Goal: Book appointment/travel/reservation

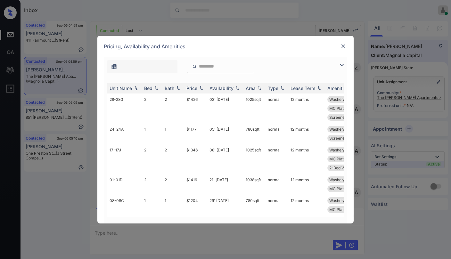
scroll to position [306, 0]
click at [342, 64] on img at bounding box center [342, 65] width 8 height 8
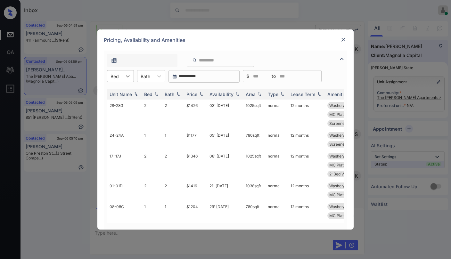
click at [128, 76] on icon at bounding box center [128, 76] width 6 height 6
click at [112, 95] on div "1" at bounding box center [120, 92] width 27 height 12
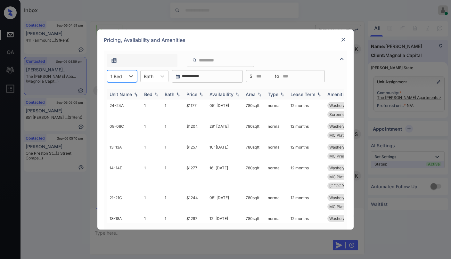
click at [201, 96] on img at bounding box center [201, 94] width 6 height 4
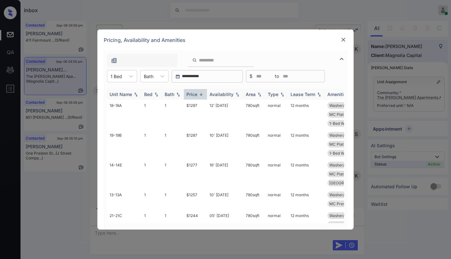
click at [198, 94] on div "Price" at bounding box center [195, 94] width 18 height 5
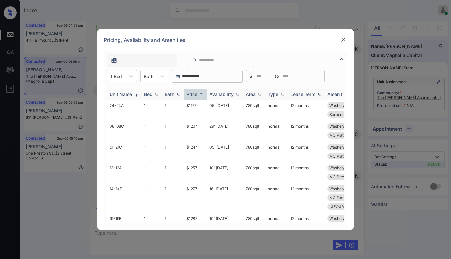
click at [198, 94] on div "Price" at bounding box center [195, 94] width 18 height 5
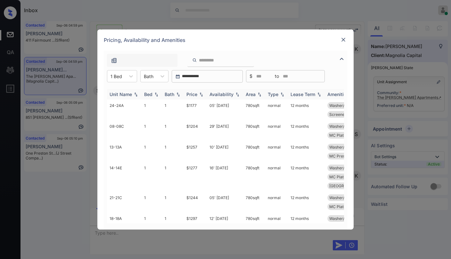
click div "Price"
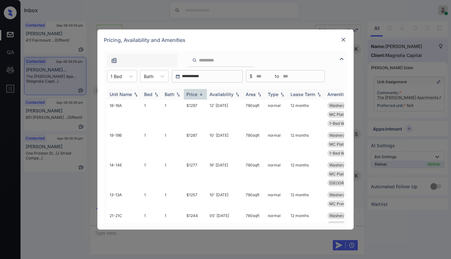
click div "Price"
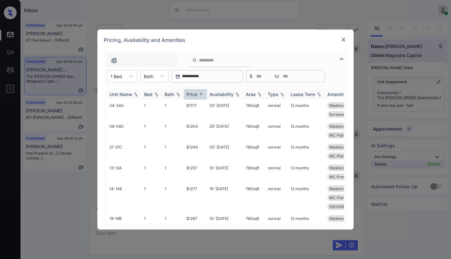
click div "Price"
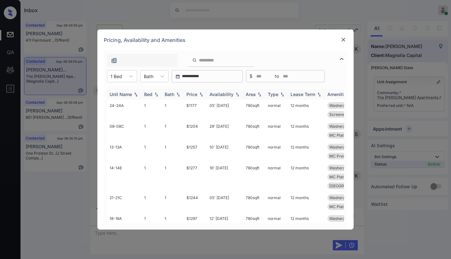
click div "Price"
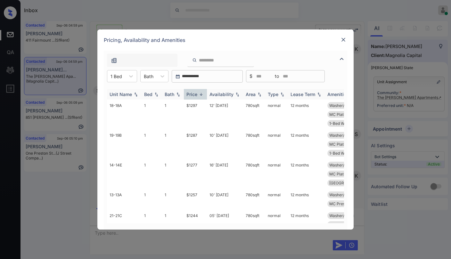
click div "Price"
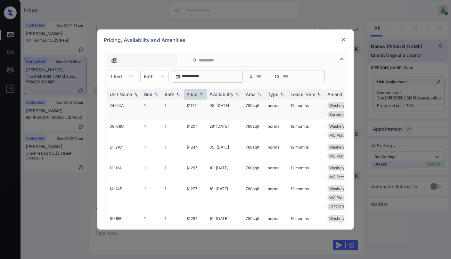
click td "$1177"
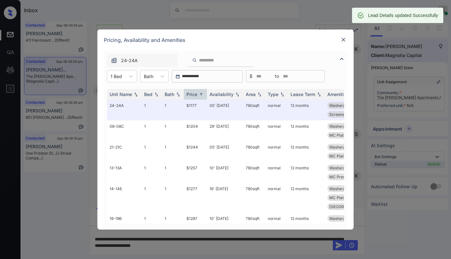
click img
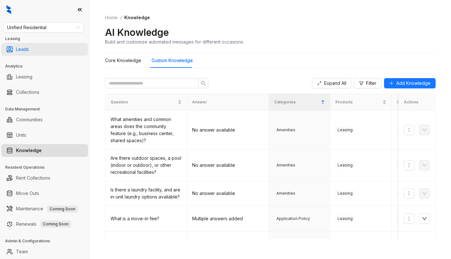
scroll to position [16, 0]
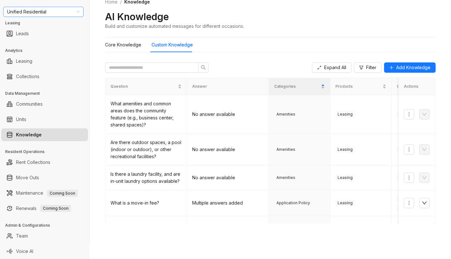
click at [67, 12] on span "Unified Residential" at bounding box center [43, 12] width 73 height 10
type input "*****"
click at [61, 25] on div "Magnolia Capital" at bounding box center [43, 24] width 70 height 7
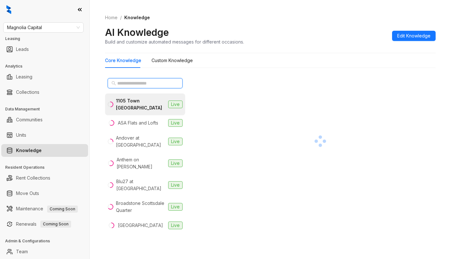
click at [158, 85] on input "text" at bounding box center [145, 83] width 56 height 7
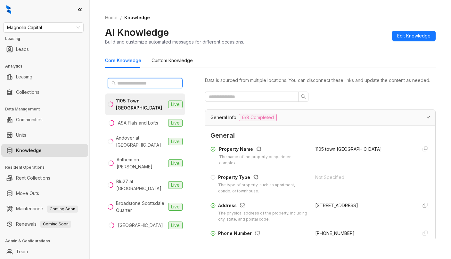
click at [140, 81] on input "text" at bounding box center [145, 83] width 56 height 7
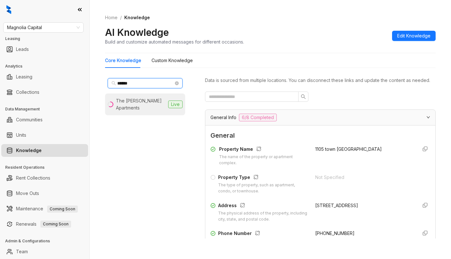
type input "******"
click at [139, 101] on div "The [PERSON_NAME] Apartments" at bounding box center [141, 104] width 50 height 14
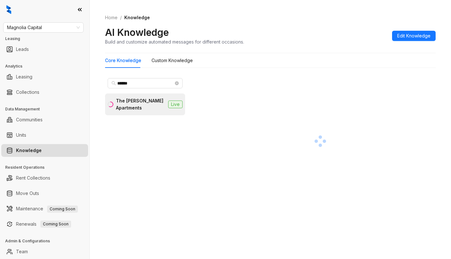
click at [237, 83] on div at bounding box center [320, 141] width 231 height 131
click at [268, 22] on div "Home / Knowledge AI Knowledge Build and customize automated messages for differ…" at bounding box center [270, 29] width 331 height 47
click at [323, 27] on div "AI Knowledge Build and customize automated messages for different occasions. Ed…" at bounding box center [270, 35] width 331 height 19
click at [242, 87] on div at bounding box center [320, 141] width 231 height 131
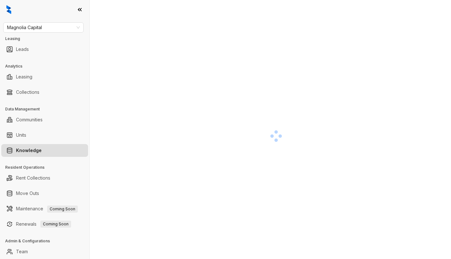
click at [158, 85] on div at bounding box center [276, 135] width 342 height 259
click at [174, 34] on div at bounding box center [276, 123] width 342 height 259
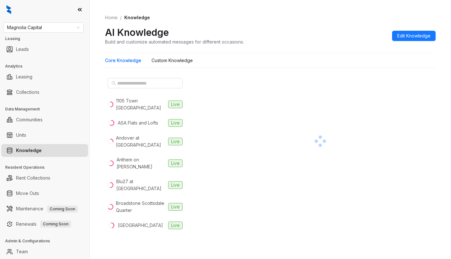
scroll to position [0, 0]
click at [150, 82] on input "text" at bounding box center [145, 83] width 56 height 7
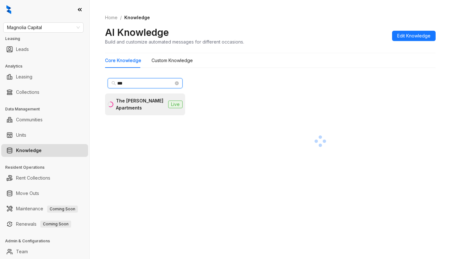
type input "***"
click at [143, 102] on div "The [PERSON_NAME] Apartments" at bounding box center [141, 104] width 50 height 14
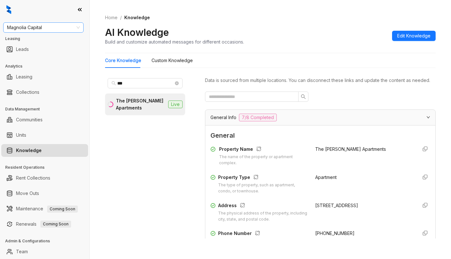
click at [54, 30] on span "Magnolia Capital" at bounding box center [43, 28] width 73 height 10
type input "***"
click at [47, 51] on div "J Street Companies" at bounding box center [43, 50] width 70 height 7
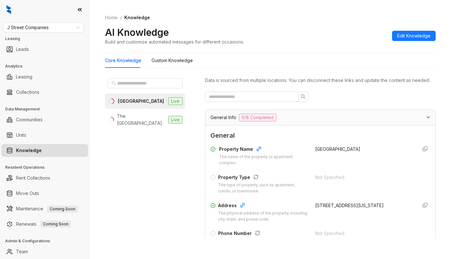
click at [151, 104] on div "[GEOGRAPHIC_DATA]" at bounding box center [141, 101] width 46 height 7
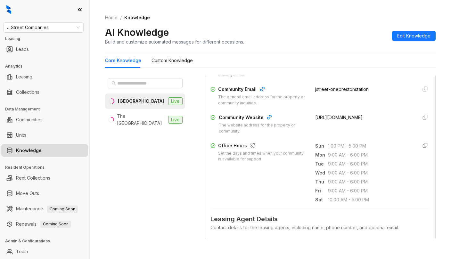
scroll to position [96, 0]
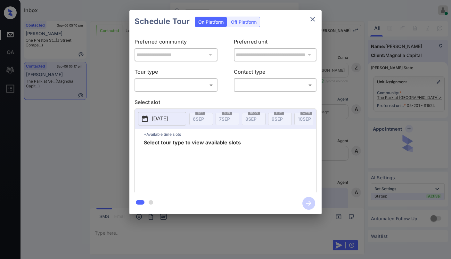
scroll to position [839, 0]
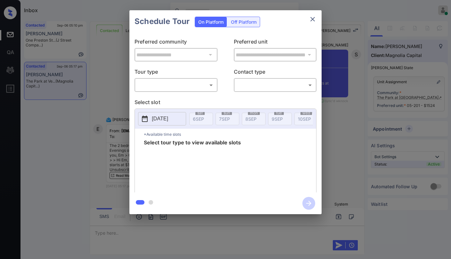
click at [196, 89] on body "Inbox Paolo Gabriel Online Set yourself offline Set yourself on break Profile S…" at bounding box center [225, 129] width 451 height 259
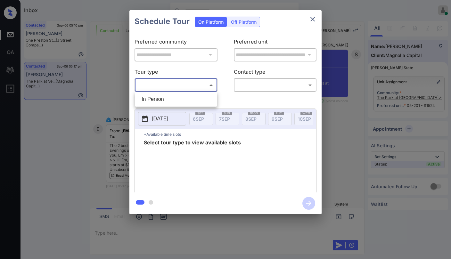
click at [249, 54] on div at bounding box center [225, 129] width 451 height 259
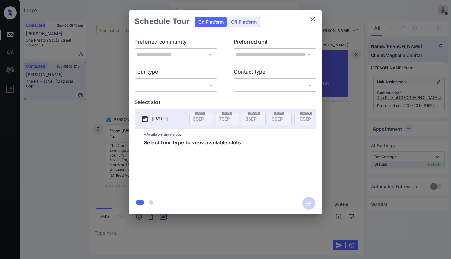
click at [309, 55] on div at bounding box center [309, 54] width 8 height 9
click at [310, 55] on div at bounding box center [309, 54] width 8 height 9
click at [315, 18] on icon "close" at bounding box center [312, 19] width 4 height 4
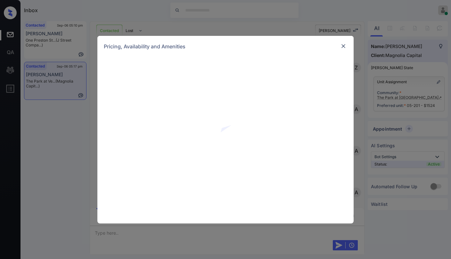
scroll to position [839, 0]
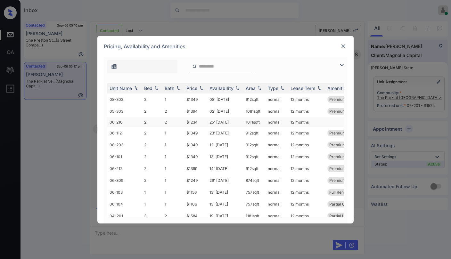
click at [194, 122] on td "$1234" at bounding box center [195, 122] width 23 height 10
click at [193, 122] on td "$1234" at bounding box center [195, 122] width 23 height 10
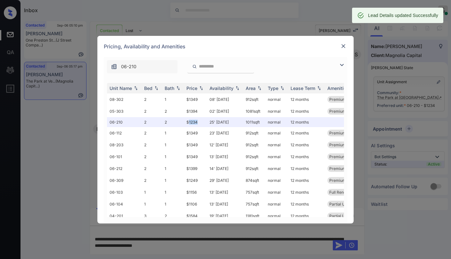
click at [342, 49] on img at bounding box center [343, 46] width 6 height 6
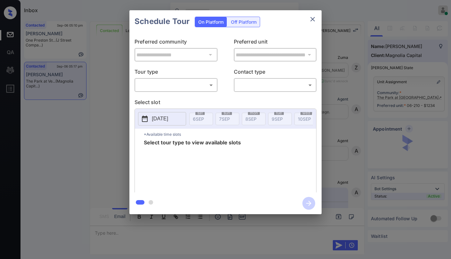
scroll to position [839, 0]
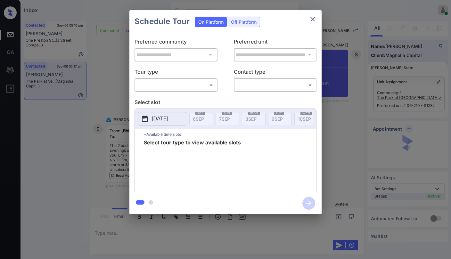
click at [172, 84] on body "Inbox [PERSON_NAME] Online Set yourself offline Set yourself on break Profile S…" at bounding box center [225, 129] width 451 height 259
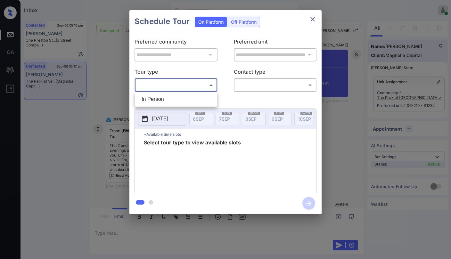
drag, startPoint x: 177, startPoint y: 99, endPoint x: 207, endPoint y: 99, distance: 29.1
click at [179, 99] on li "In Person" at bounding box center [175, 100] width 79 height 12
type input "********"
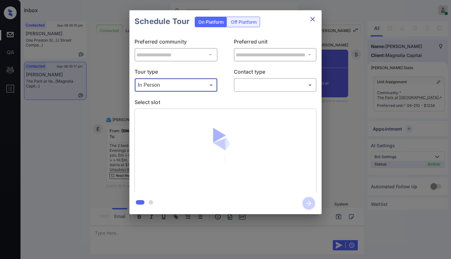
click at [257, 85] on body "Inbox [PERSON_NAME] Online Set yourself offline Set yourself on break Profile S…" at bounding box center [225, 129] width 451 height 259
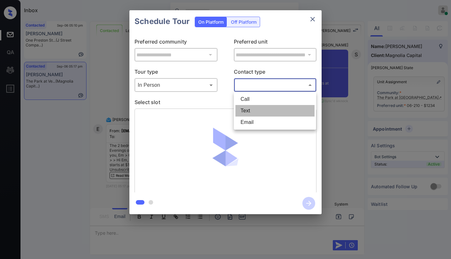
click at [250, 115] on li "Text" at bounding box center [274, 111] width 79 height 12
type input "****"
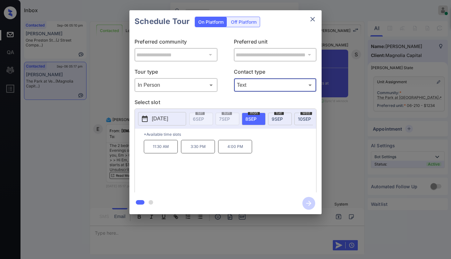
click at [313, 20] on icon "close" at bounding box center [313, 19] width 8 height 8
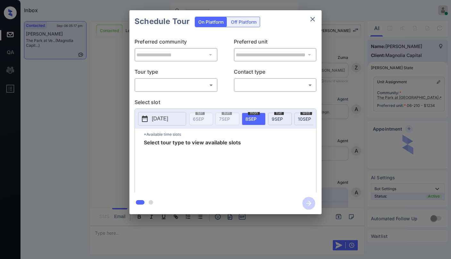
scroll to position [839, 0]
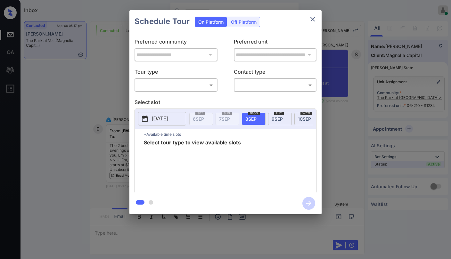
click at [180, 91] on div "​ ​" at bounding box center [176, 85] width 83 height 14
click at [180, 87] on body "Inbox [PERSON_NAME] Online Set yourself offline Set yourself on break Profile S…" at bounding box center [225, 129] width 451 height 259
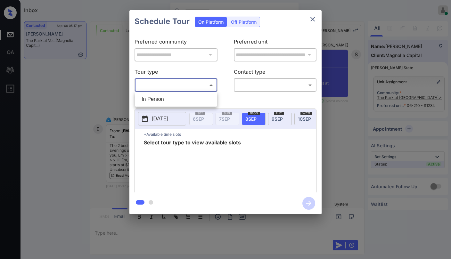
click at [169, 98] on li "In Person" at bounding box center [175, 100] width 79 height 12
type input "********"
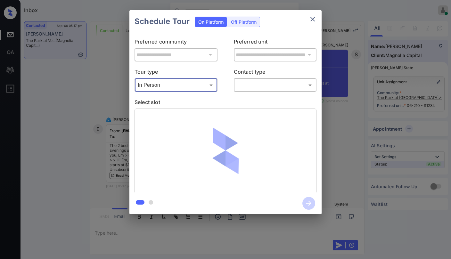
click at [244, 86] on body "Inbox [PERSON_NAME] Online Set yourself offline Set yourself on break Profile S…" at bounding box center [225, 129] width 451 height 259
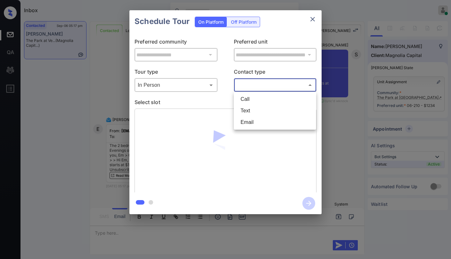
click at [242, 110] on li "Text" at bounding box center [274, 111] width 79 height 12
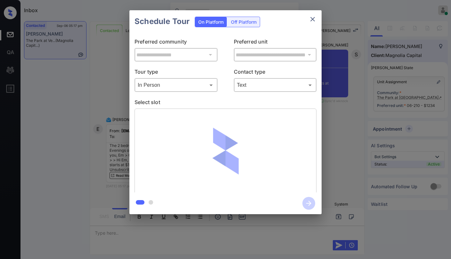
click at [265, 90] on div "Text **** ​" at bounding box center [275, 85] width 83 height 14
click at [261, 89] on body "Inbox [PERSON_NAME] Online Set yourself offline Set yourself on break Profile S…" at bounding box center [225, 129] width 451 height 259
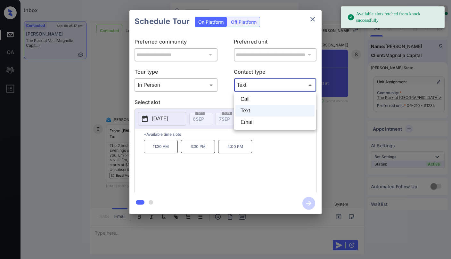
click at [257, 119] on li "Email" at bounding box center [274, 123] width 79 height 12
type input "*****"
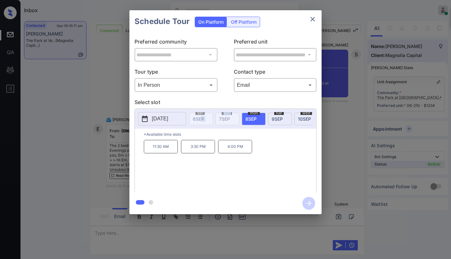
drag, startPoint x: 201, startPoint y: 129, endPoint x: 219, endPoint y: 129, distance: 17.9
click at [219, 126] on div "sat 6 SEP sun 7 SEP mon 8 SEP tue 9 SEP wed 10 SEP thu 11 SEP fri 12 SEP sat 13…" at bounding box center [251, 118] width 124 height 13
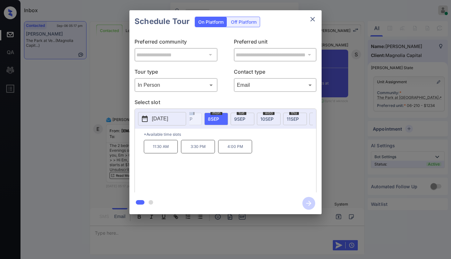
scroll to position [0, 0]
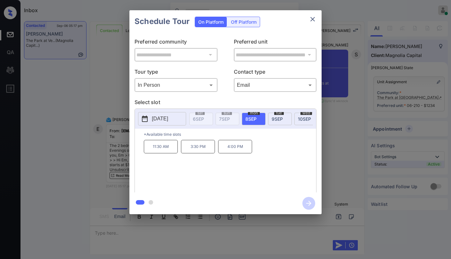
click at [257, 119] on span "8 SEP" at bounding box center [250, 118] width 11 height 5
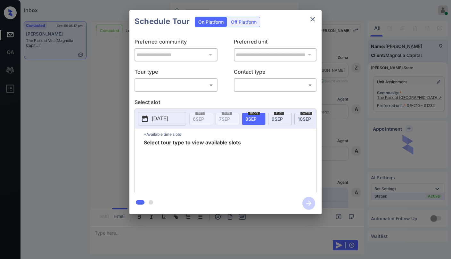
scroll to position [839, 0]
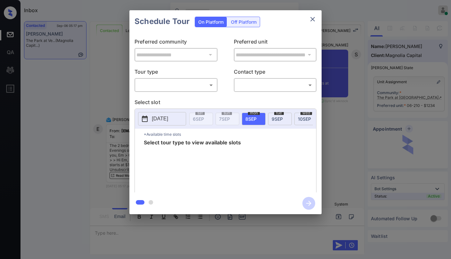
click at [189, 78] on p "Tour type" at bounding box center [176, 73] width 83 height 10
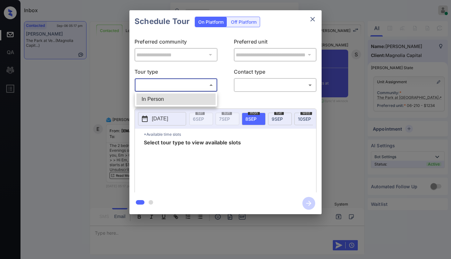
click at [185, 85] on body "Inbox Paolo Gabriel Online Set yourself offline Set yourself on break Profile S…" at bounding box center [225, 129] width 451 height 259
click at [173, 96] on li "In Person" at bounding box center [175, 100] width 79 height 12
type input "********"
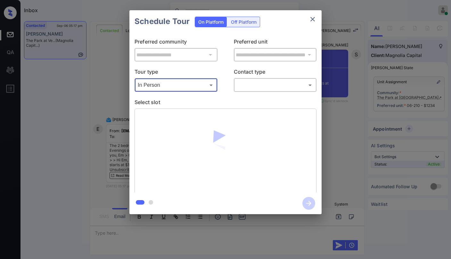
click at [238, 80] on body "Inbox Paolo Gabriel Online Set yourself offline Set yourself on break Profile S…" at bounding box center [225, 129] width 451 height 259
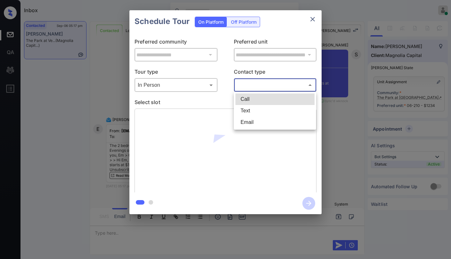
click at [247, 107] on li "Text" at bounding box center [274, 111] width 79 height 12
type input "****"
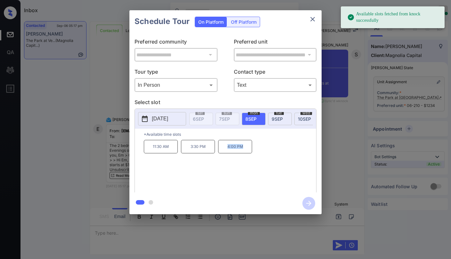
drag, startPoint x: 224, startPoint y: 149, endPoint x: 257, endPoint y: 155, distance: 33.9
click at [257, 155] on div "11:30 AM 3:30 PM 4:00 PM" at bounding box center [230, 165] width 172 height 51
copy p "4:00 PM"
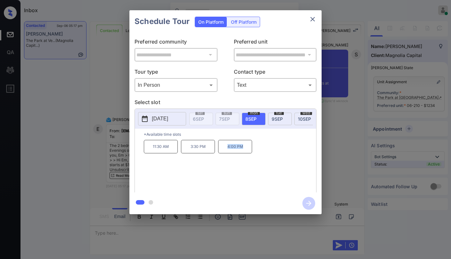
click at [316, 17] on icon "close" at bounding box center [313, 19] width 8 height 8
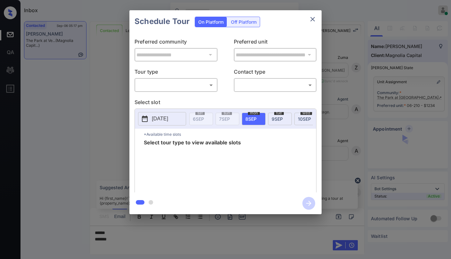
scroll to position [839, 0]
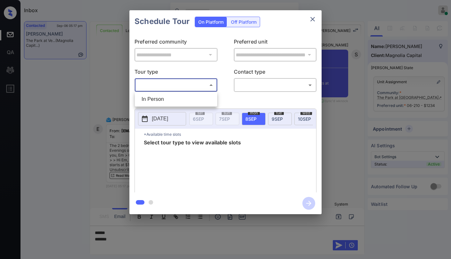
click at [192, 84] on body "Inbox [PERSON_NAME] Online Set yourself offline Set yourself on break Profile S…" at bounding box center [225, 129] width 451 height 259
click at [177, 101] on li "In Person" at bounding box center [175, 100] width 79 height 12
type input "********"
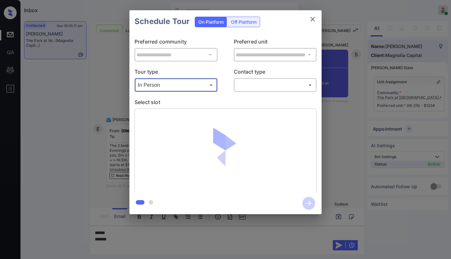
click at [251, 79] on div "​ ​" at bounding box center [275, 85] width 83 height 14
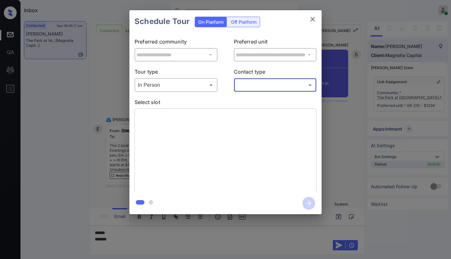
click at [256, 87] on body "Inbox [PERSON_NAME] Online Set yourself offline Set yourself on break Profile S…" at bounding box center [225, 129] width 451 height 259
click at [249, 110] on li "Text" at bounding box center [274, 111] width 79 height 12
type input "****"
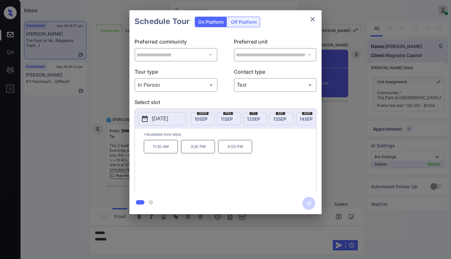
scroll to position [0, 108]
click at [271, 118] on span "[DATE]" at bounding box center [274, 118] width 13 height 5
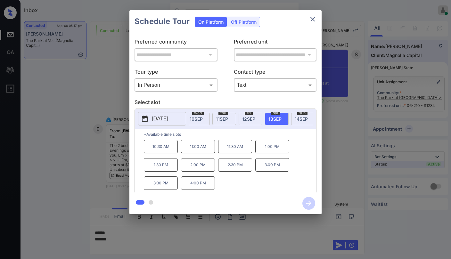
scroll to position [0, 0]
click at [316, 21] on button "close" at bounding box center [312, 19] width 13 height 13
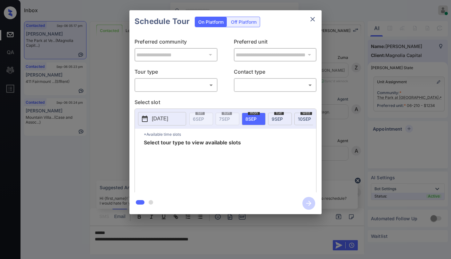
scroll to position [849, 0]
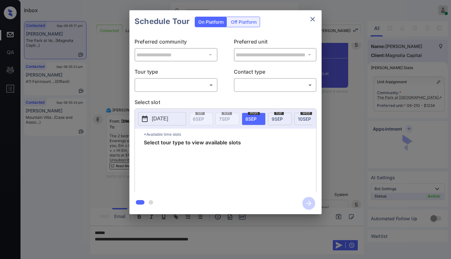
click at [184, 91] on div "​ ​" at bounding box center [176, 85] width 83 height 14
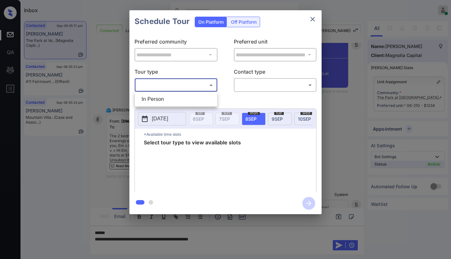
click at [180, 90] on body "Inbox [PERSON_NAME] Online Set yourself offline Set yourself on break Profile S…" at bounding box center [225, 129] width 451 height 259
drag, startPoint x: 173, startPoint y: 97, endPoint x: 229, endPoint y: 96, distance: 55.4
click at [174, 98] on li "In Person" at bounding box center [175, 100] width 79 height 12
type input "********"
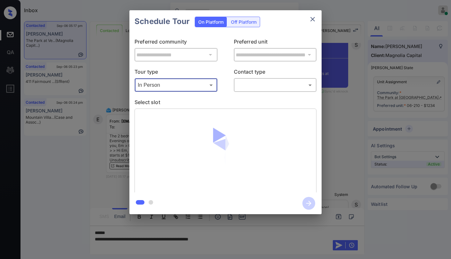
click at [250, 92] on div "​ ​" at bounding box center [275, 85] width 83 height 14
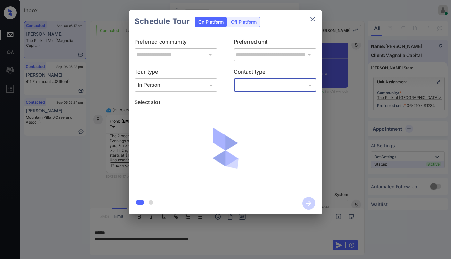
click at [256, 91] on div "​ ​" at bounding box center [275, 85] width 83 height 14
click at [258, 91] on div "​ ​" at bounding box center [275, 85] width 83 height 14
click at [259, 83] on body "Inbox Paolo Gabriel Online Set yourself offline Set yourself on break Profile S…" at bounding box center [225, 129] width 451 height 259
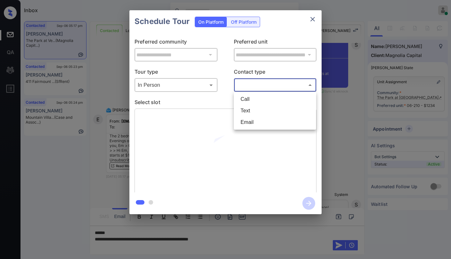
click at [260, 83] on div at bounding box center [225, 129] width 451 height 259
click at [260, 85] on body "Inbox Paolo Gabriel Online Set yourself offline Set yourself on break Profile S…" at bounding box center [225, 129] width 451 height 259
click at [257, 120] on li "Email" at bounding box center [274, 123] width 79 height 12
type input "*****"
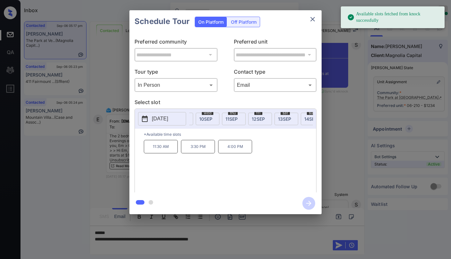
scroll to position [0, 174]
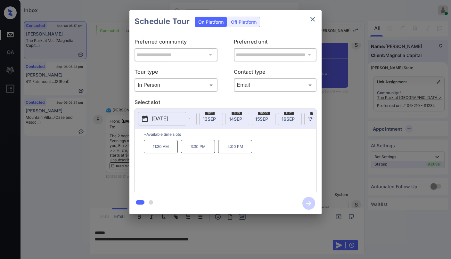
click at [214, 119] on span "13 SEP" at bounding box center [209, 118] width 13 height 5
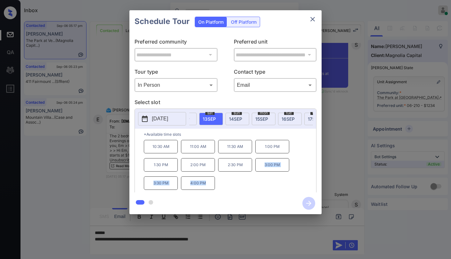
drag, startPoint x: 262, startPoint y: 164, endPoint x: 223, endPoint y: 194, distance: 48.6
click at [223, 194] on div "**********" at bounding box center [225, 112] width 192 height 204
copy div "3:00 PM 3:30 PM 4:00 PM"
click at [336, 166] on div "**********" at bounding box center [225, 112] width 451 height 225
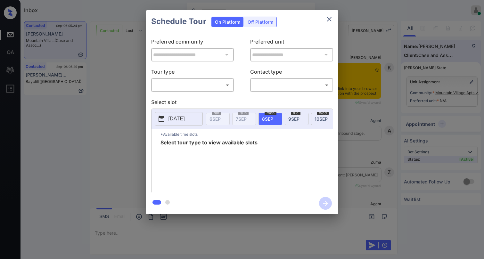
scroll to position [1240, 0]
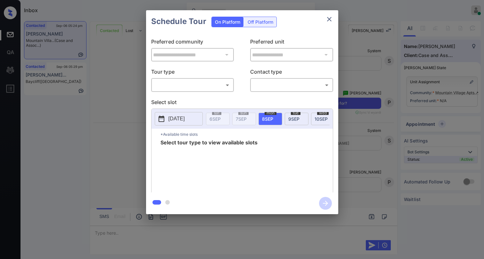
click at [458, 120] on div "**********" at bounding box center [242, 112] width 484 height 225
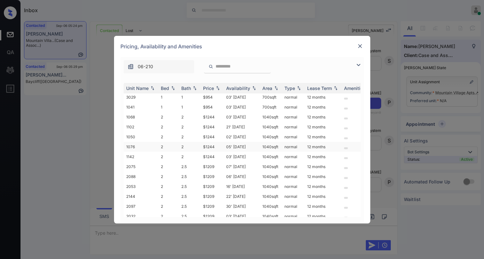
scroll to position [90, 0]
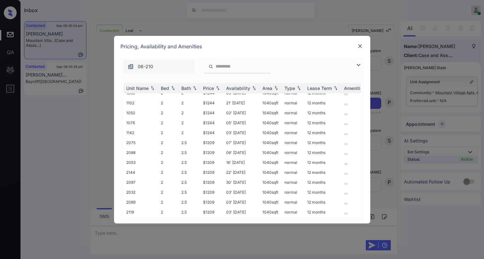
click at [357, 45] on img at bounding box center [360, 46] width 6 height 6
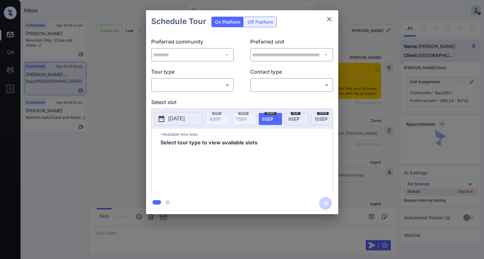
scroll to position [1618, 0]
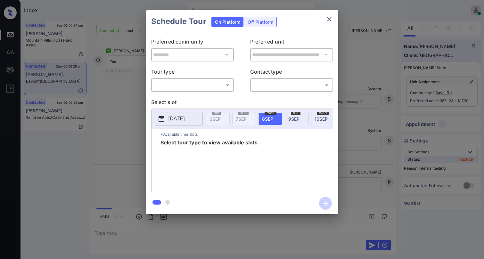
click at [160, 83] on body "Inbox Paolo Gabriel Online Set yourself offline Set yourself on break Profile S…" at bounding box center [242, 129] width 484 height 259
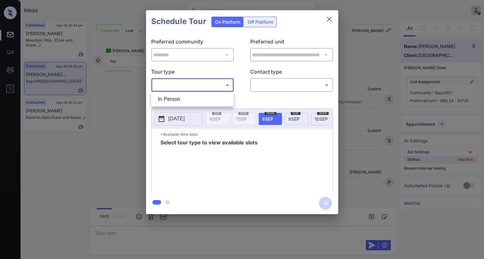
click at [174, 100] on li "In Person" at bounding box center [192, 100] width 79 height 12
type input "********"
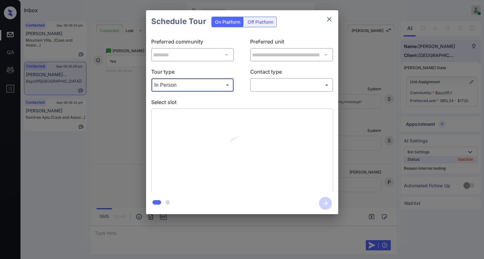
click at [271, 83] on body "Inbox Paolo Gabriel Online Set yourself offline Set yourself on break Profile S…" at bounding box center [242, 129] width 484 height 259
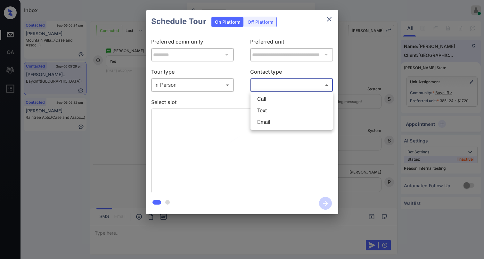
click at [269, 111] on li "Text" at bounding box center [291, 111] width 79 height 12
type input "****"
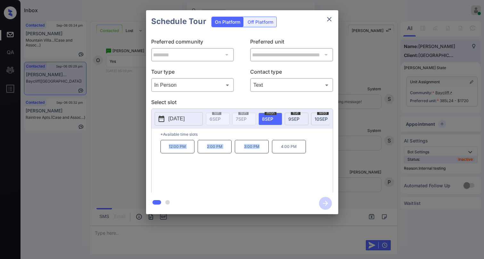
drag, startPoint x: 169, startPoint y: 151, endPoint x: 267, endPoint y: 153, distance: 98.3
click at [267, 153] on div "12:00 PM 2:00 PM 3:00 PM 4:00 PM" at bounding box center [246, 165] width 172 height 51
copy div "12:00 PM 2:00 PM 3:00 PM"
click at [331, 19] on icon "close" at bounding box center [329, 19] width 8 height 8
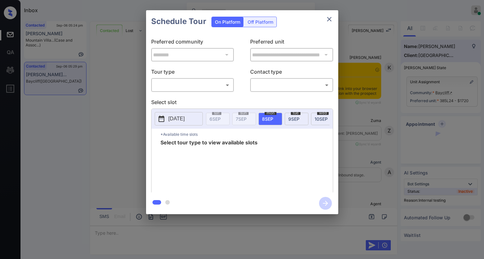
scroll to position [1618, 0]
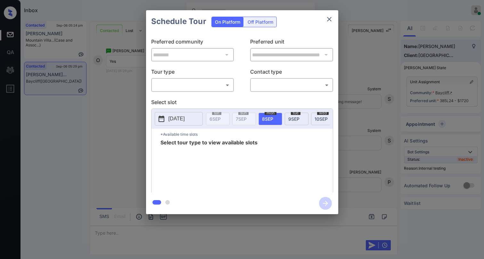
click at [217, 85] on body "Inbox [PERSON_NAME] Online Set yourself offline Set yourself on break Profile S…" at bounding box center [242, 129] width 484 height 259
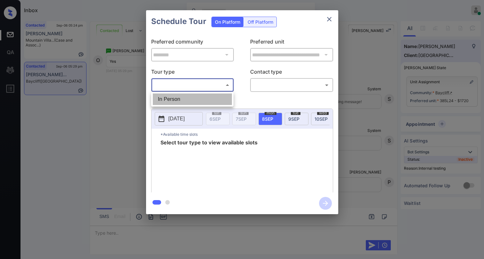
click at [208, 96] on li "In Person" at bounding box center [192, 100] width 79 height 12
type input "********"
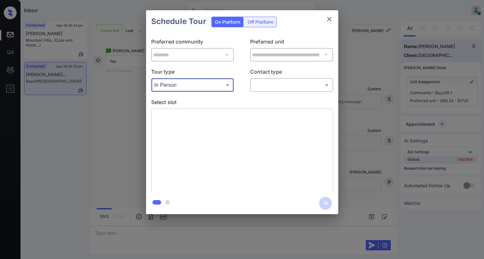
click at [264, 82] on body "Inbox [PERSON_NAME] Online Set yourself offline Set yourself on break Profile S…" at bounding box center [242, 129] width 484 height 259
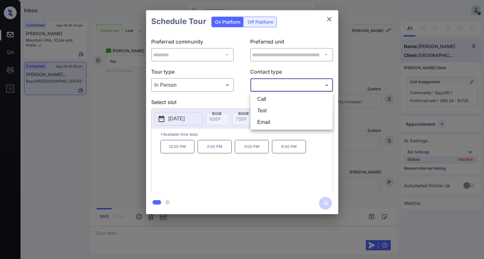
click at [265, 108] on li "Text" at bounding box center [291, 111] width 79 height 12
type input "****"
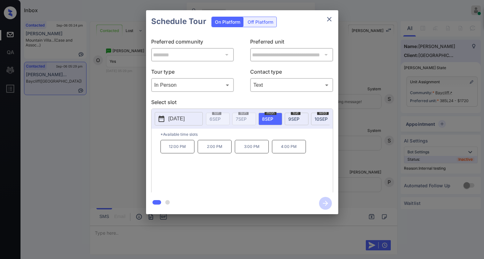
click at [177, 152] on p "12:00 PM" at bounding box center [177, 146] width 34 height 13
click at [331, 19] on icon "close" at bounding box center [329, 19] width 8 height 8
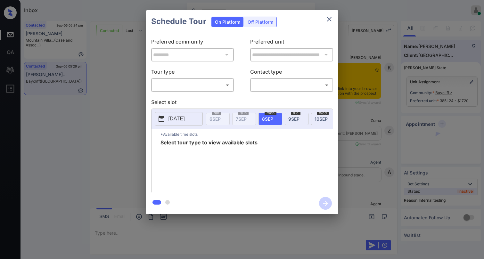
scroll to position [1656, 0]
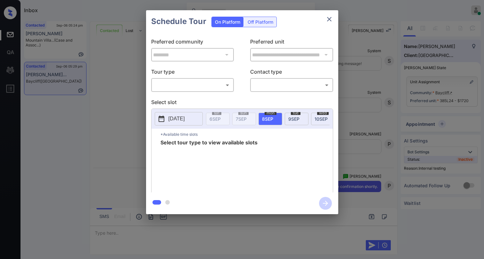
click at [194, 86] on body "Inbox [PERSON_NAME] Online Set yourself offline Set yourself on break Profile S…" at bounding box center [242, 129] width 484 height 259
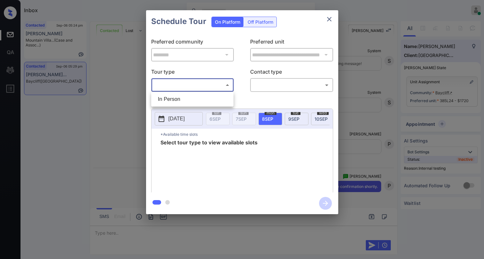
click at [187, 98] on li "In Person" at bounding box center [192, 100] width 79 height 12
type input "********"
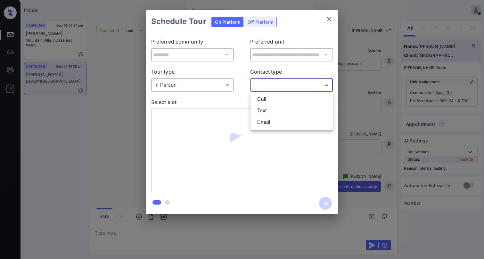
click at [269, 83] on body "Inbox [PERSON_NAME] Online Set yourself offline Set yourself on break Profile S…" at bounding box center [242, 129] width 484 height 259
click at [271, 110] on li "Text" at bounding box center [291, 111] width 79 height 12
type input "****"
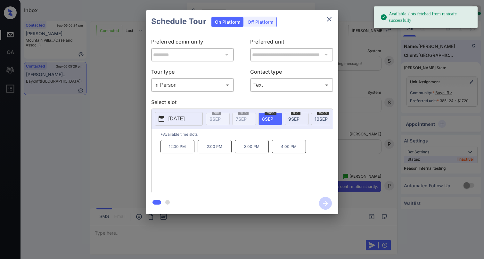
click at [181, 153] on p "12:00 PM" at bounding box center [177, 146] width 34 height 13
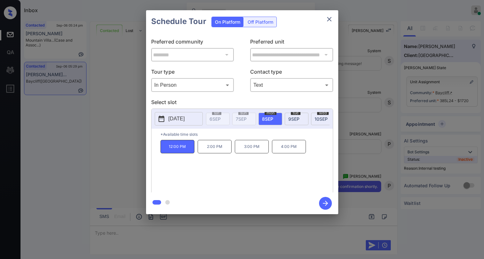
click at [327, 208] on icon "button" at bounding box center [325, 203] width 13 height 13
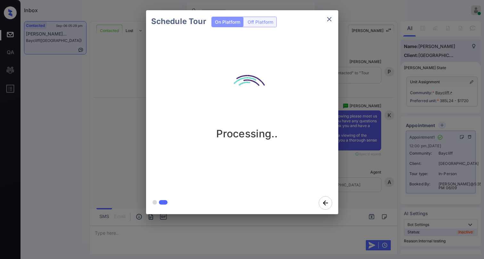
scroll to position [1849, 0]
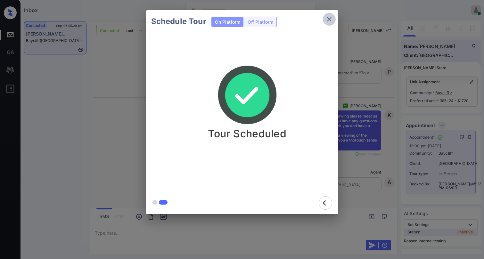
click at [328, 19] on icon "close" at bounding box center [329, 19] width 8 height 8
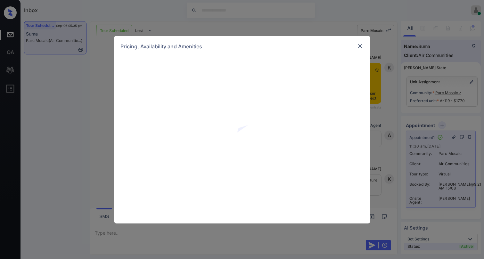
scroll to position [7012, 0]
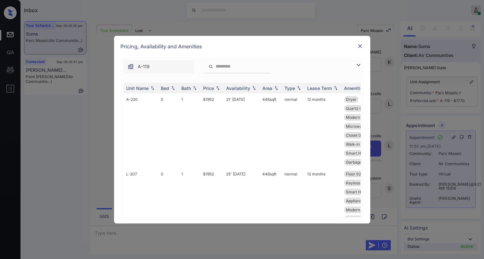
click at [360, 47] on img at bounding box center [360, 46] width 6 height 6
click at [359, 66] on img at bounding box center [359, 65] width 8 height 8
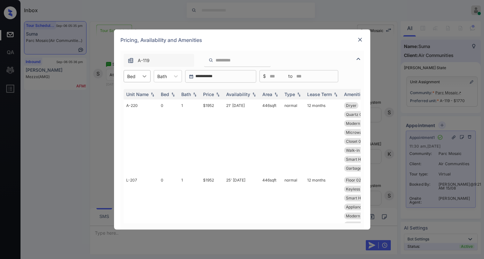
click at [140, 79] on div at bounding box center [145, 76] width 12 height 12
click at [134, 100] on div "1" at bounding box center [137, 104] width 27 height 12
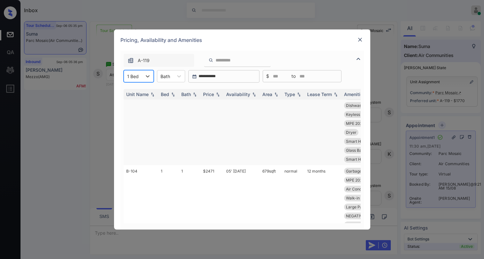
scroll to position [0, 0]
click at [361, 41] on img at bounding box center [360, 40] width 6 height 6
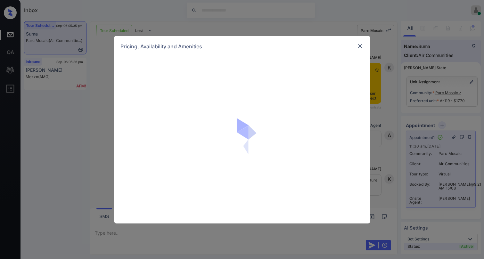
scroll to position [7044, 0]
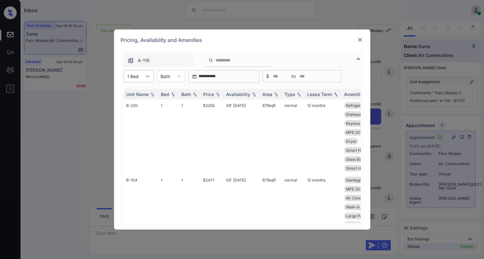
click at [150, 78] on icon at bounding box center [147, 76] width 6 height 6
click at [140, 91] on div "0" at bounding box center [139, 92] width 30 height 12
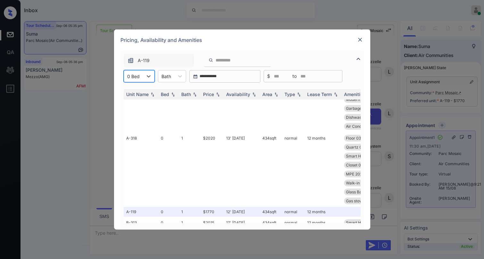
scroll to position [0, 0]
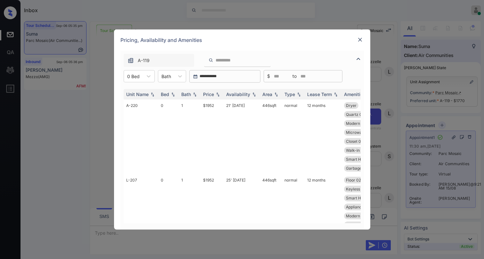
click at [359, 41] on img at bounding box center [360, 40] width 6 height 6
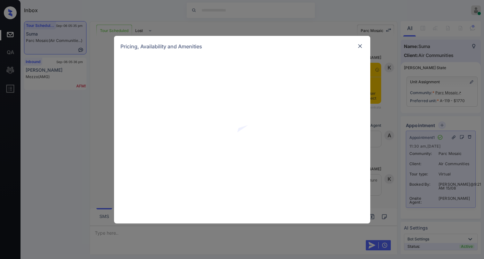
scroll to position [7396, 0]
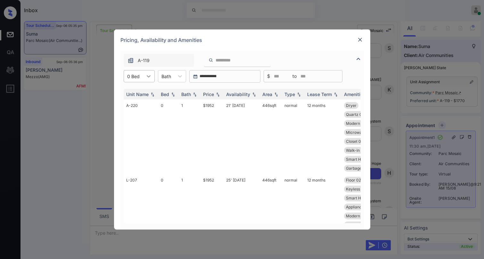
click at [151, 78] on icon at bounding box center [148, 76] width 6 height 6
click at [134, 102] on div "1" at bounding box center [139, 104] width 31 height 12
click at [211, 92] on div "Price" at bounding box center [208, 94] width 11 height 5
click at [210, 92] on div "Price" at bounding box center [208, 94] width 11 height 5
click at [214, 93] on div "Price" at bounding box center [208, 94] width 11 height 5
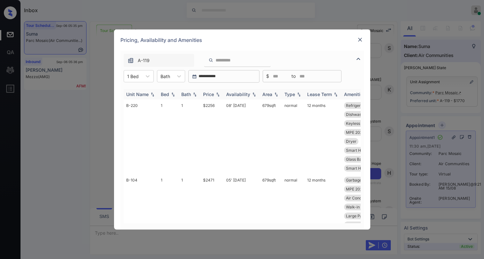
click at [214, 93] on div "Price" at bounding box center [208, 94] width 11 height 5
click at [213, 96] on div "Price" at bounding box center [208, 94] width 11 height 5
click at [213, 94] on div "Price" at bounding box center [208, 94] width 11 height 5
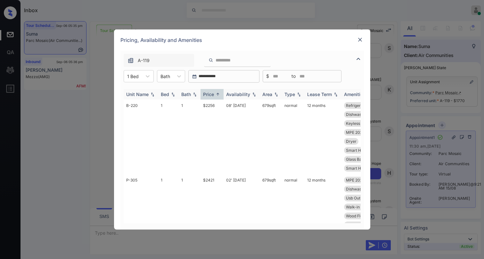
click at [213, 94] on div "Price" at bounding box center [208, 94] width 11 height 5
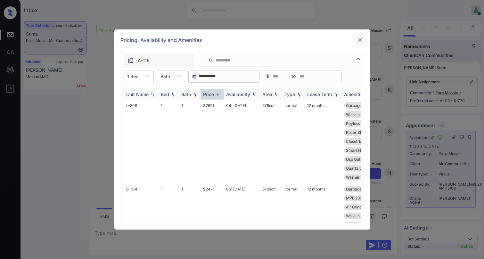
click at [213, 94] on div "Price" at bounding box center [208, 94] width 11 height 5
click at [212, 107] on td "$2256" at bounding box center [211, 137] width 23 height 75
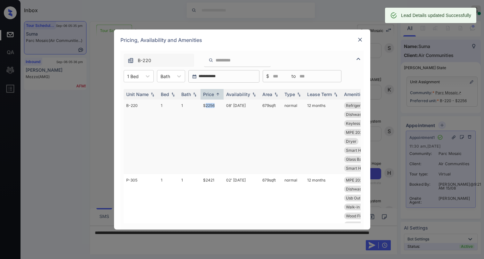
drag, startPoint x: 262, startPoint y: 105, endPoint x: 277, endPoint y: 106, distance: 15.1
click at [277, 106] on td "679 sqft" at bounding box center [271, 137] width 22 height 75
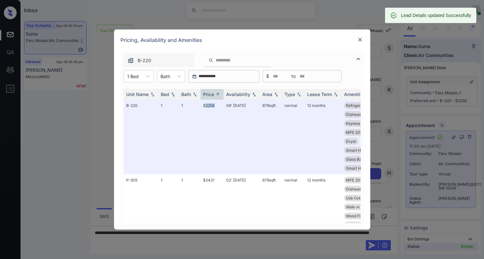
copy td "679 sqft"
click at [357, 38] on img at bounding box center [360, 40] width 6 height 6
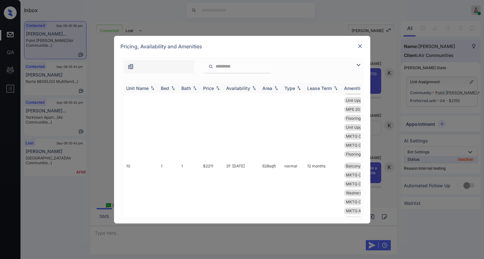
scroll to position [576, 0]
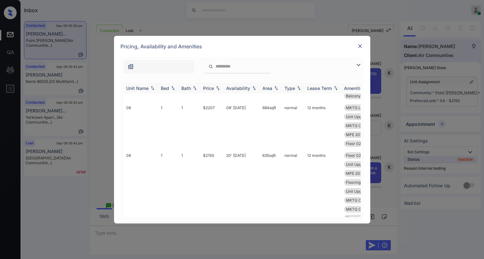
click at [214, 89] on div "Price" at bounding box center [208, 88] width 11 height 5
click at [357, 65] on img at bounding box center [359, 65] width 8 height 8
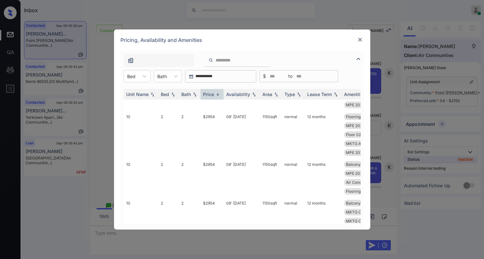
click at [358, 63] on img at bounding box center [359, 59] width 8 height 8
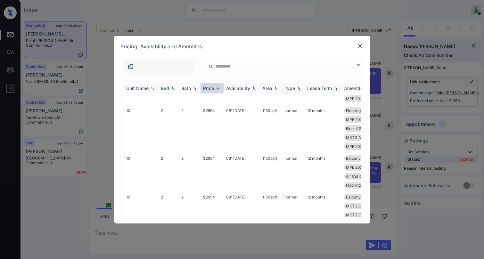
scroll to position [83, 0]
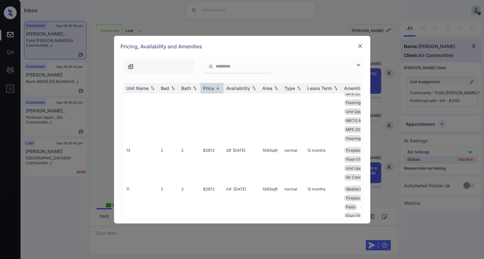
drag, startPoint x: 359, startPoint y: 66, endPoint x: 146, endPoint y: 82, distance: 213.6
click at [359, 66] on img at bounding box center [359, 65] width 8 height 8
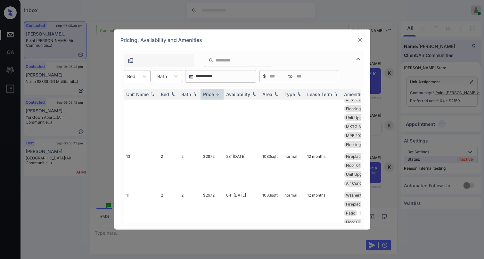
click at [134, 78] on div at bounding box center [131, 76] width 8 height 7
click at [131, 104] on div "1" at bounding box center [137, 104] width 27 height 12
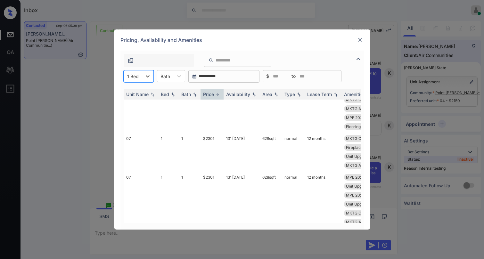
click at [215, 94] on img at bounding box center [218, 94] width 6 height 5
click at [213, 96] on div "Price" at bounding box center [208, 94] width 11 height 5
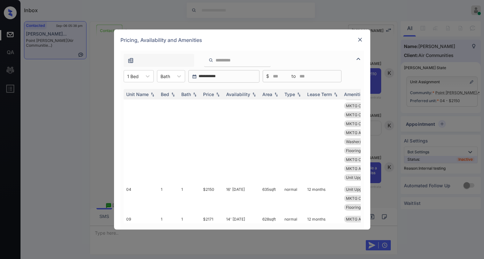
scroll to position [0, 0]
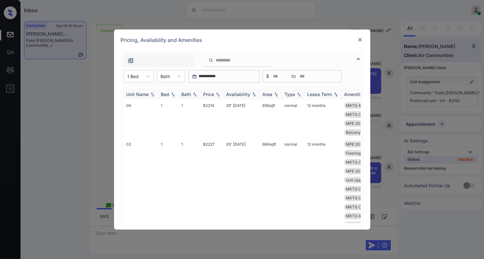
click at [210, 94] on div "Price" at bounding box center [208, 94] width 11 height 5
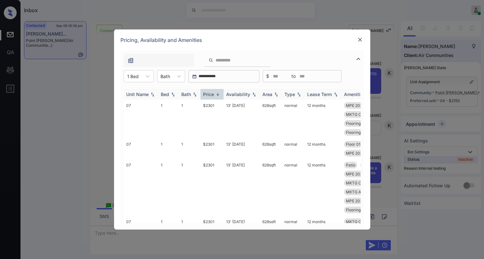
click at [214, 93] on div "Price" at bounding box center [208, 94] width 11 height 5
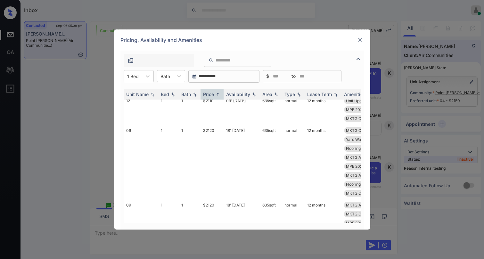
scroll to position [448, 0]
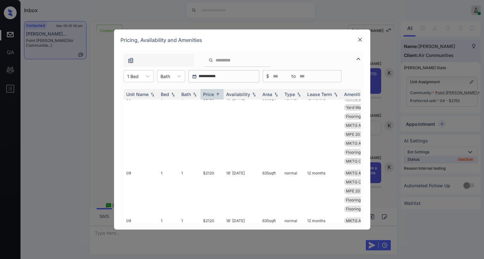
click at [361, 40] on img at bounding box center [360, 40] width 6 height 6
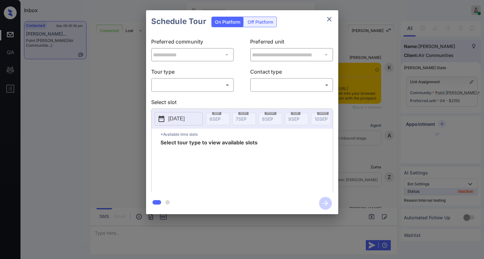
scroll to position [1287, 0]
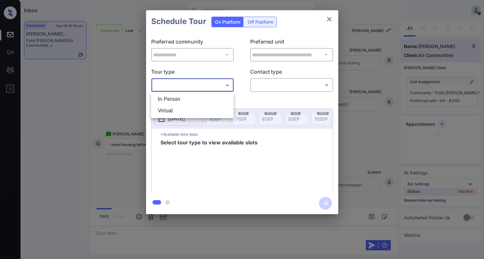
click at [193, 86] on body "Inbox [PERSON_NAME] Online Set yourself offline Set yourself on break Profile S…" at bounding box center [242, 129] width 484 height 259
click at [185, 104] on li "In Person" at bounding box center [192, 100] width 79 height 12
type input "********"
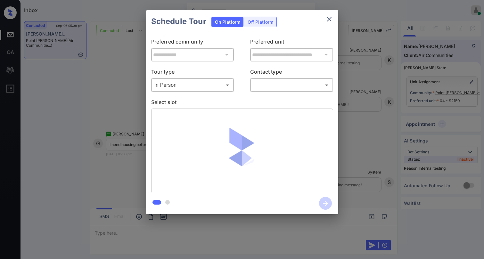
click at [255, 93] on div "**********" at bounding box center [242, 113] width 192 height 160
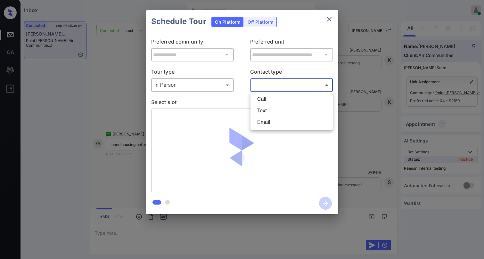
click at [264, 85] on body "Inbox [PERSON_NAME] Online Set yourself offline Set yourself on break Profile S…" at bounding box center [242, 129] width 484 height 259
click at [266, 110] on li "Text" at bounding box center [291, 111] width 79 height 12
type input "****"
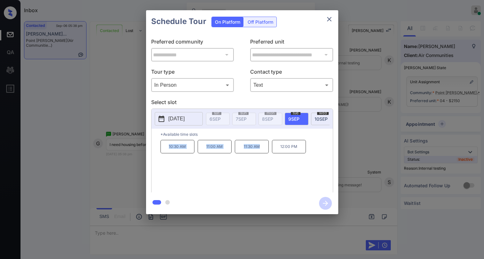
drag, startPoint x: 168, startPoint y: 151, endPoint x: 262, endPoint y: 151, distance: 94.2
click at [262, 151] on div "10:30 AM 11:00 AM 11:30 AM 12:00 PM" at bounding box center [246, 165] width 172 height 51
copy div "10:30 AM 11:00 AM 11:30 AM"
click at [332, 21] on icon "close" at bounding box center [329, 19] width 8 height 8
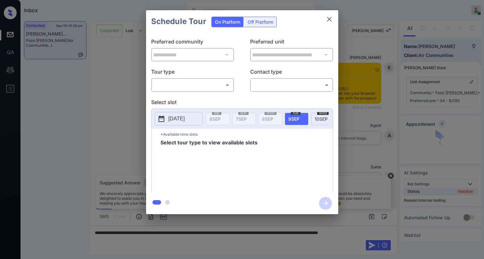
scroll to position [1287, 0]
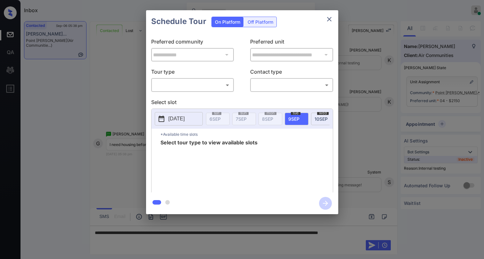
click at [194, 87] on body "Inbox [PERSON_NAME] Online Set yourself offline Set yourself on break Profile S…" at bounding box center [242, 129] width 484 height 259
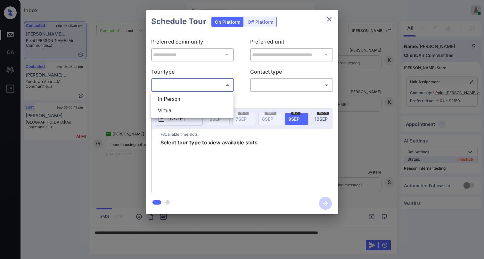
click at [184, 101] on li "In Person" at bounding box center [192, 100] width 79 height 12
type input "********"
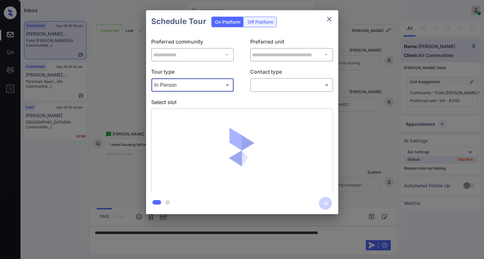
click at [270, 84] on body "Inbox [PERSON_NAME] Online Set yourself offline Set yourself on break Profile S…" at bounding box center [242, 129] width 484 height 259
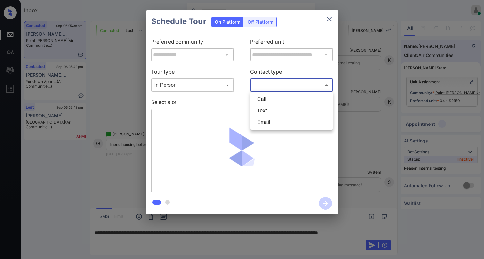
click at [272, 111] on li "Text" at bounding box center [291, 111] width 79 height 12
type input "****"
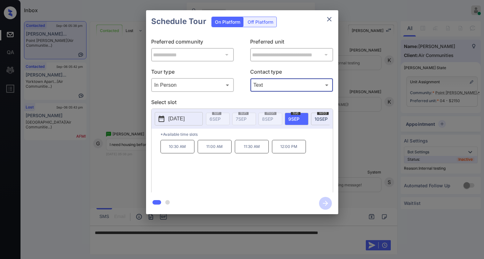
click at [326, 19] on icon "close" at bounding box center [329, 19] width 8 height 8
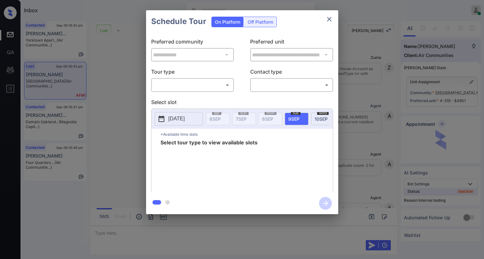
scroll to position [6299, 0]
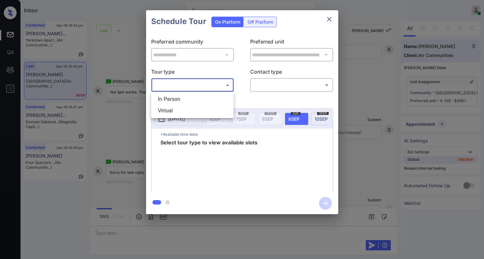
click at [214, 84] on body "Inbox [PERSON_NAME] Online Set yourself offline Set yourself on break Profile S…" at bounding box center [242, 129] width 484 height 259
click at [195, 98] on li "In Person" at bounding box center [192, 100] width 79 height 12
type input "********"
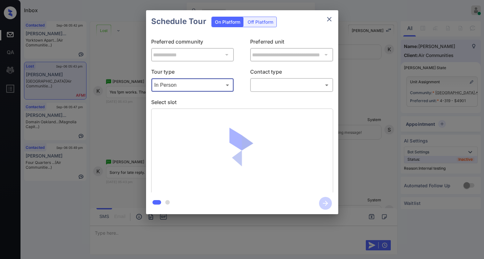
click at [272, 88] on body "Inbox [PERSON_NAME] Online Set yourself offline Set yourself on break Profile S…" at bounding box center [242, 129] width 484 height 259
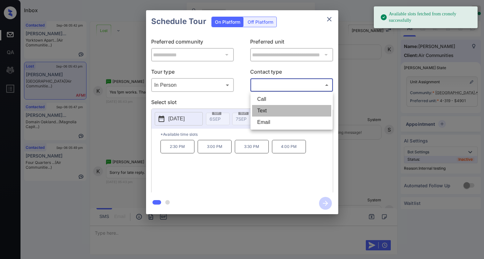
click at [263, 108] on li "Text" at bounding box center [291, 111] width 79 height 12
type input "****"
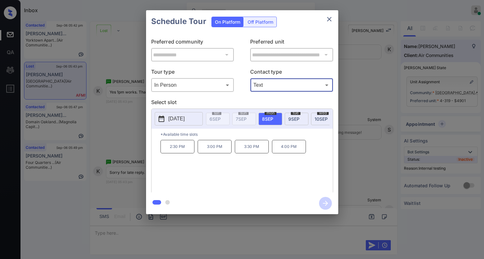
click at [333, 18] on icon "close" at bounding box center [329, 19] width 8 height 8
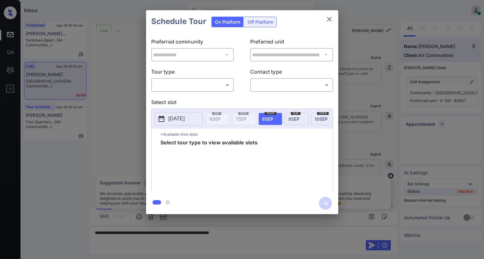
scroll to position [6202, 0]
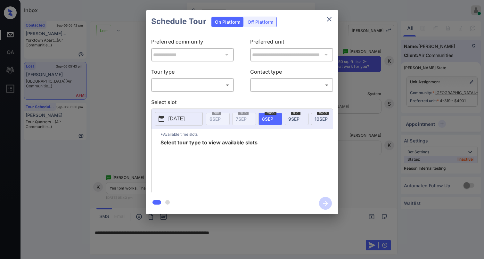
click at [163, 82] on body "Inbox Paolo Gabriel Online Set yourself offline Set yourself on break Profile S…" at bounding box center [242, 129] width 484 height 259
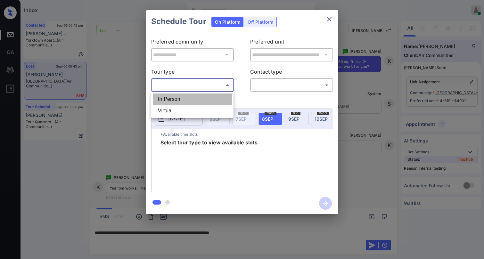
click at [174, 99] on li "In Person" at bounding box center [192, 100] width 79 height 12
type input "********"
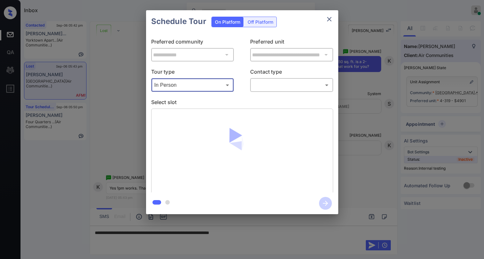
click at [264, 86] on body "Inbox Paolo Gabriel Online Set yourself offline Set yourself on break Profile S…" at bounding box center [242, 129] width 484 height 259
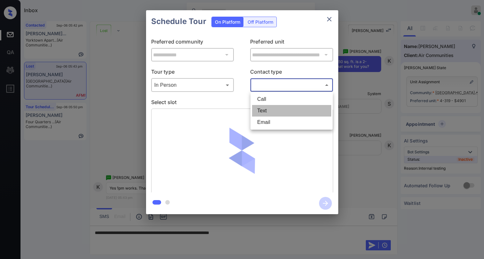
click at [273, 110] on li "Text" at bounding box center [291, 111] width 79 height 12
type input "****"
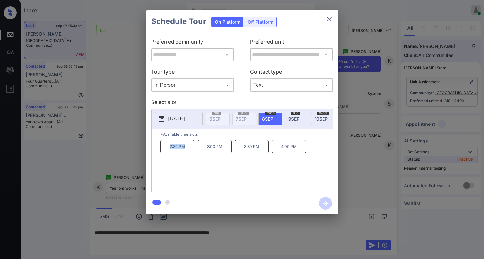
drag, startPoint x: 165, startPoint y: 146, endPoint x: 187, endPoint y: 148, distance: 22.2
click at [187, 148] on p "2:30 PM" at bounding box center [177, 146] width 34 height 13
copy p "2:30 PM"
click at [333, 19] on button "close" at bounding box center [329, 19] width 13 height 13
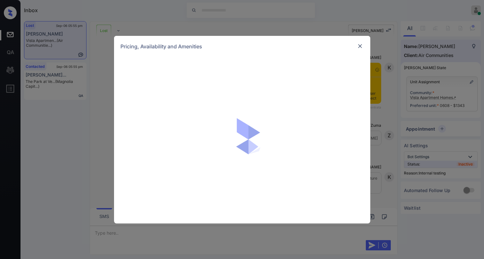
scroll to position [554, 0]
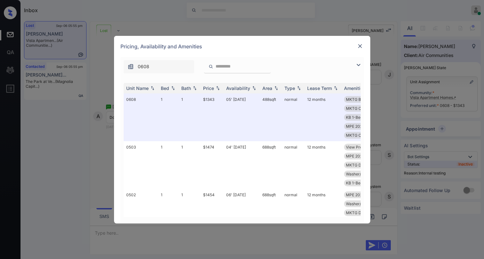
click at [227, 64] on input "search" at bounding box center [241, 66] width 53 height 5
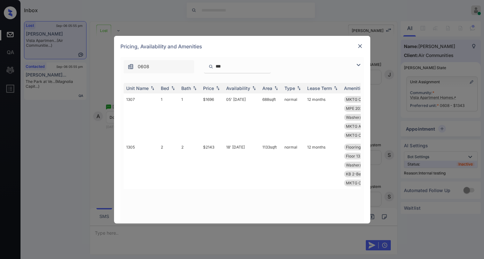
type input "***"
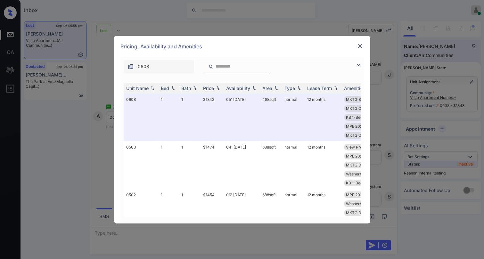
click at [360, 47] on img at bounding box center [360, 46] width 6 height 6
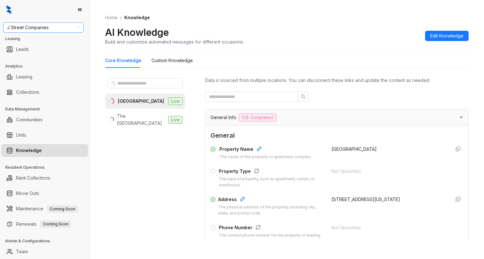
click at [65, 27] on span "J Street Companies" at bounding box center [43, 28] width 73 height 10
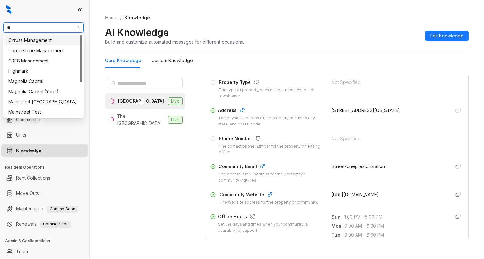
type input "***"
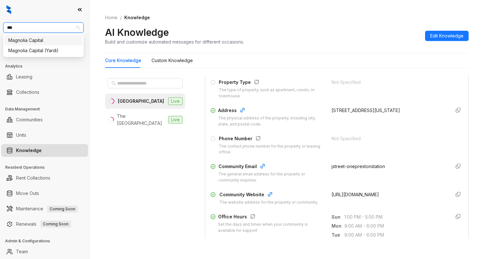
click at [46, 43] on div "Magnolia Capital" at bounding box center [43, 40] width 70 height 7
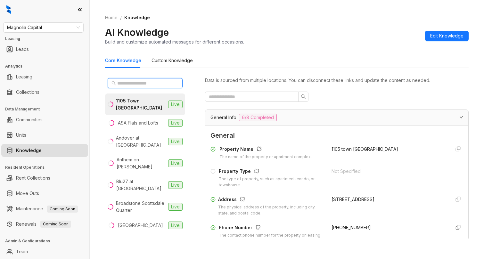
click at [147, 85] on input "text" at bounding box center [145, 83] width 56 height 7
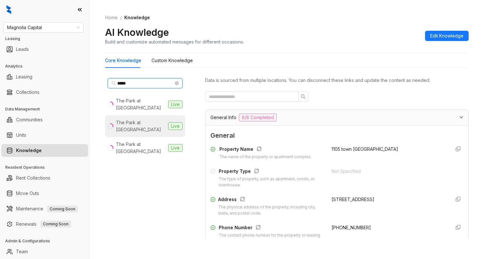
type input "*****"
click at [148, 119] on div "The Park at [GEOGRAPHIC_DATA]" at bounding box center [141, 126] width 50 height 14
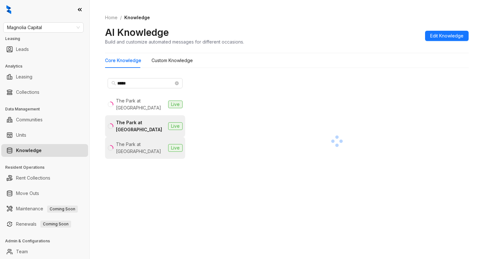
click at [157, 141] on div "The Park at [GEOGRAPHIC_DATA]" at bounding box center [141, 148] width 50 height 14
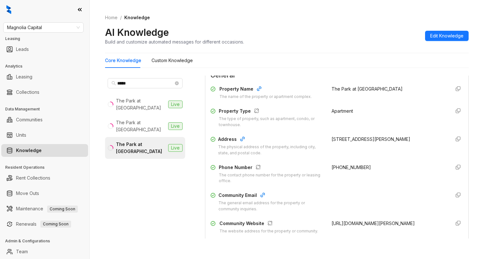
scroll to position [64, 0]
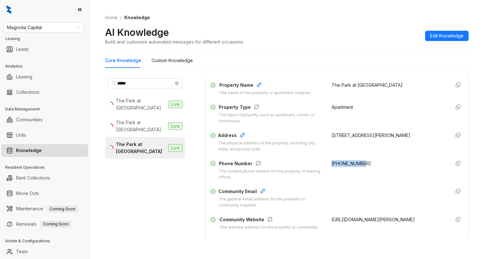
drag, startPoint x: 326, startPoint y: 163, endPoint x: 358, endPoint y: 161, distance: 32.4
click at [358, 161] on div "[PHONE_NUMBER]" at bounding box center [387, 170] width 113 height 20
copy span "[PHONE_NUMBER]"
